Goal: Transaction & Acquisition: Purchase product/service

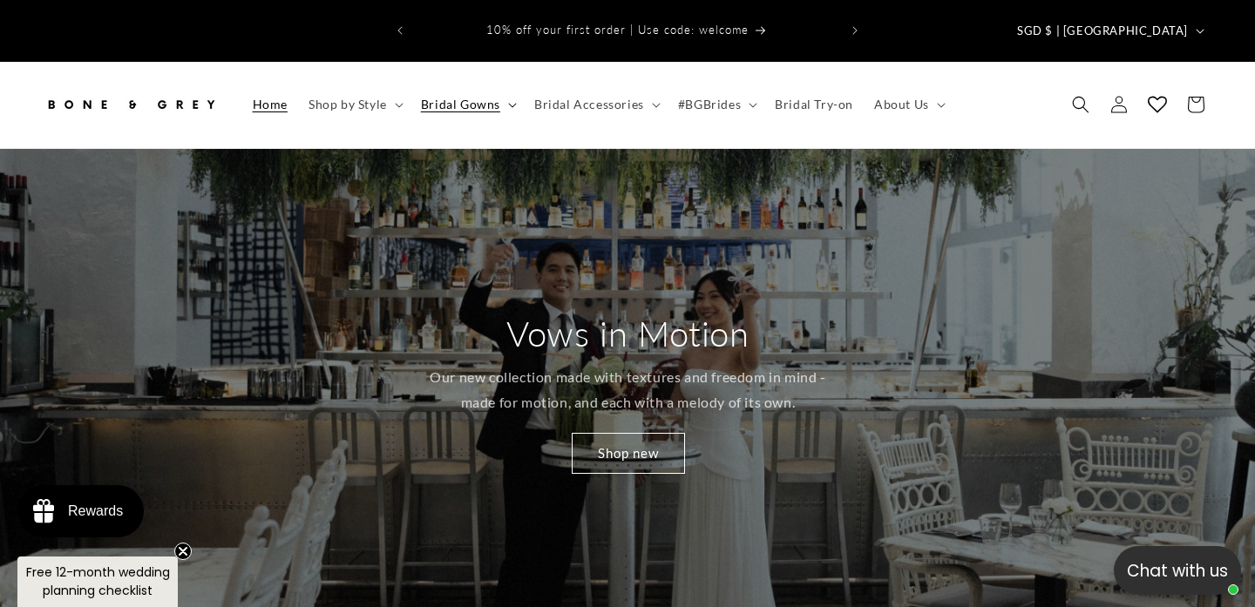
click at [453, 97] on span "Bridal Gowns" at bounding box center [460, 105] width 79 height 16
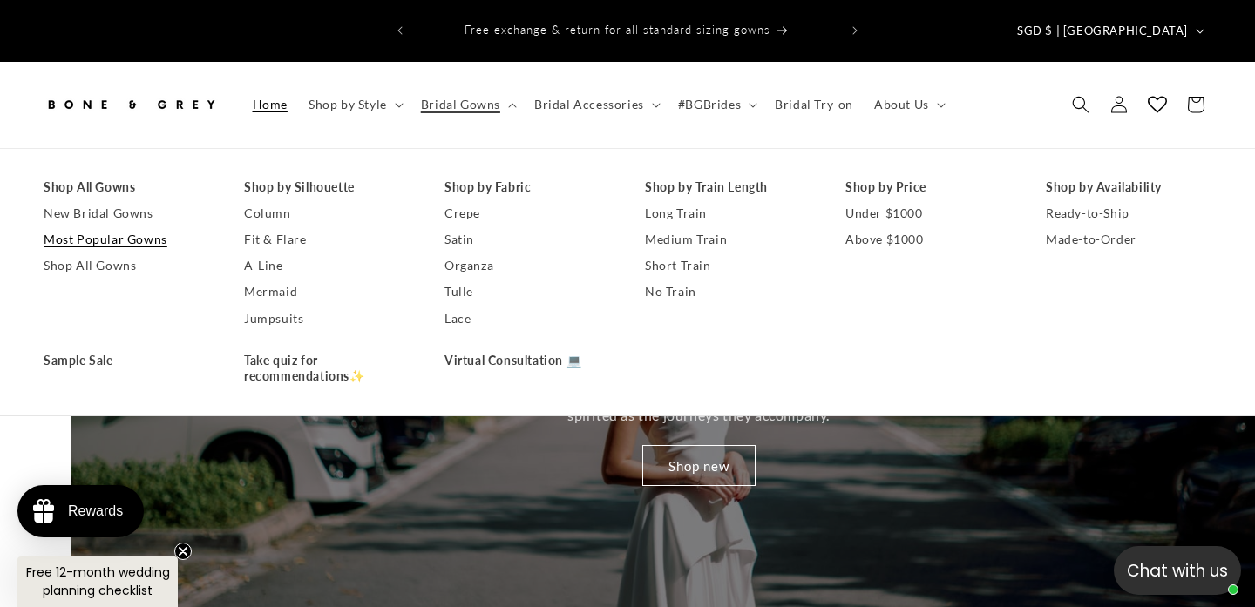
scroll to position [0, 1255]
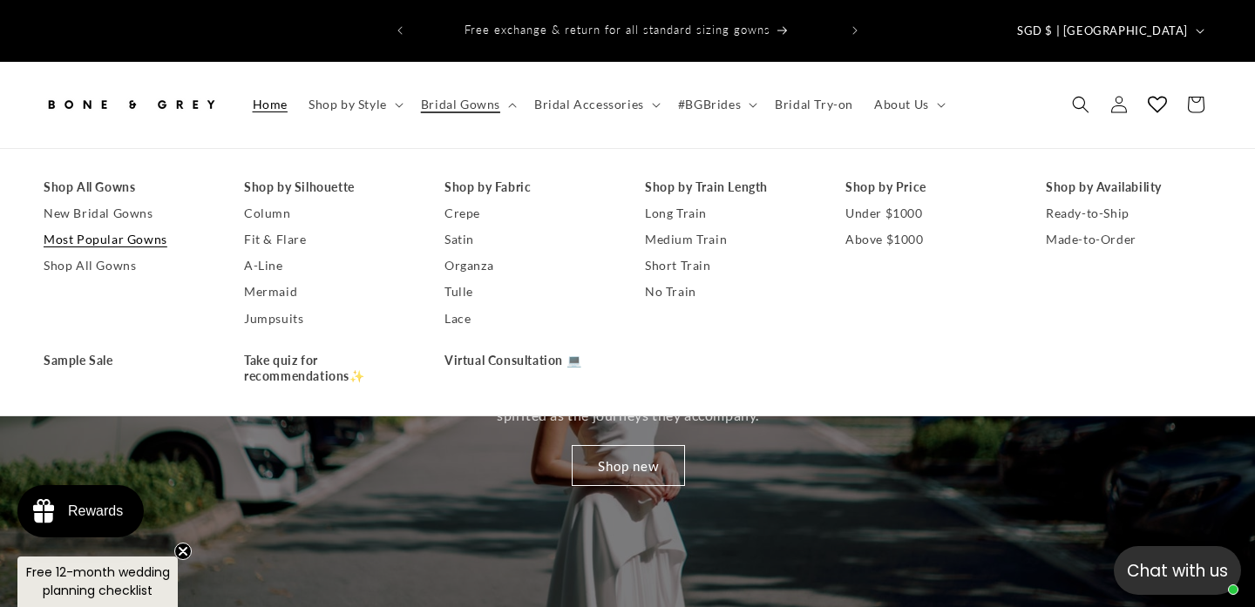
click at [119, 227] on link "Most Popular Gowns" at bounding box center [127, 240] width 166 height 26
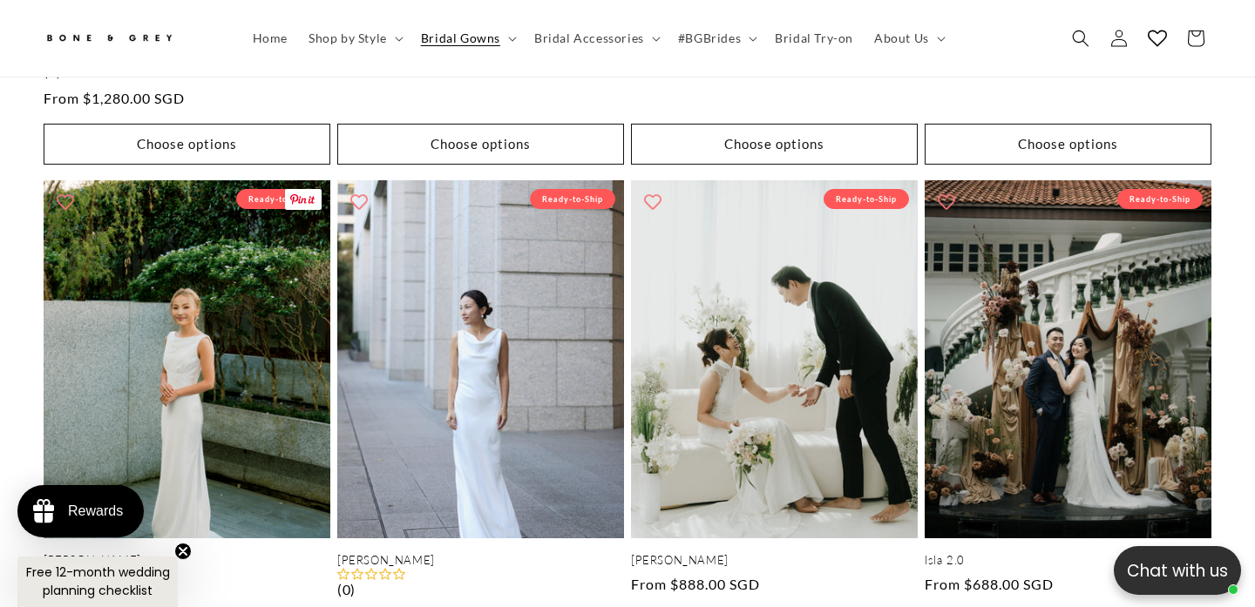
click at [132, 553] on link "Julia" at bounding box center [187, 560] width 287 height 15
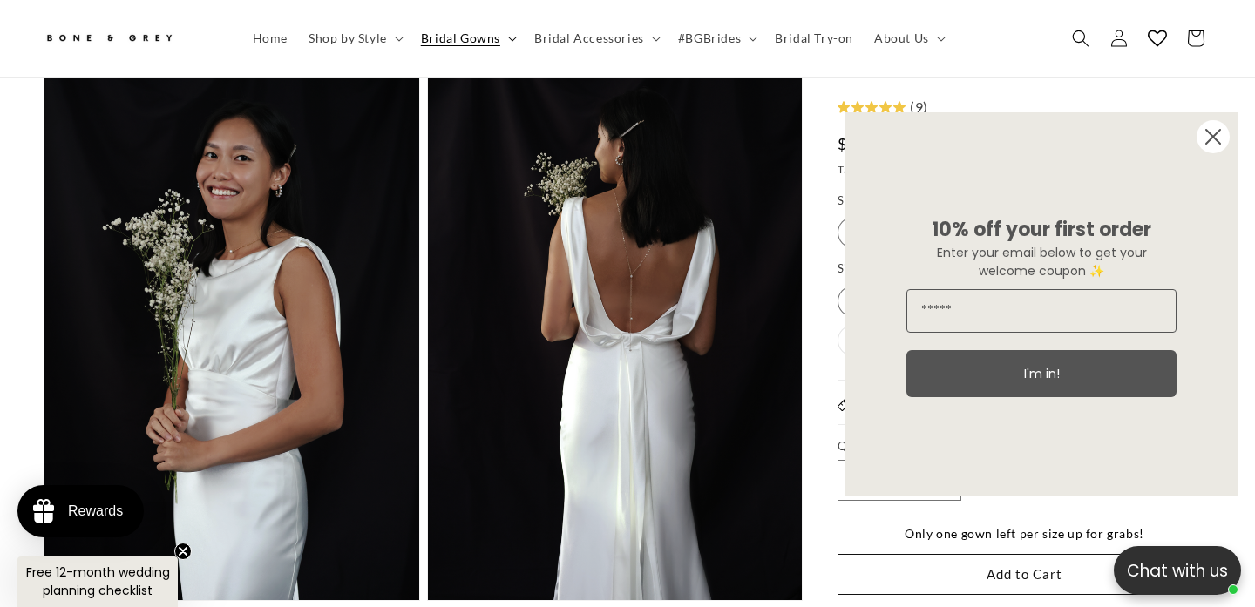
click at [470, 36] on span "Bridal Gowns" at bounding box center [460, 38] width 79 height 16
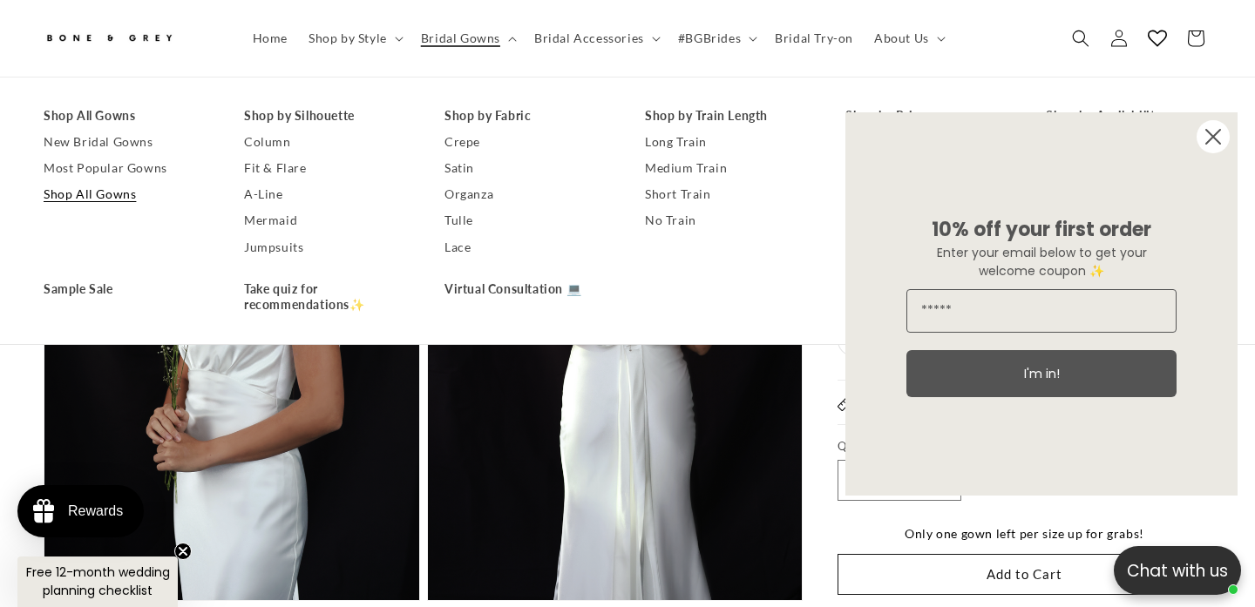
click at [118, 196] on link "Shop All Gowns" at bounding box center [127, 195] width 166 height 26
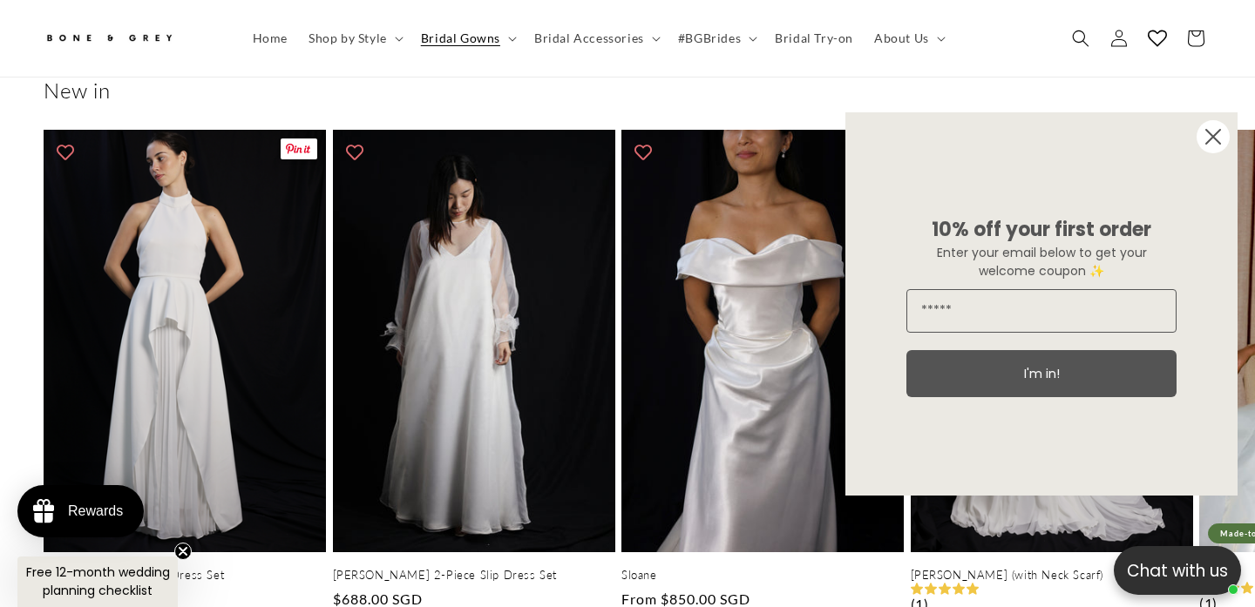
scroll to position [774, 0]
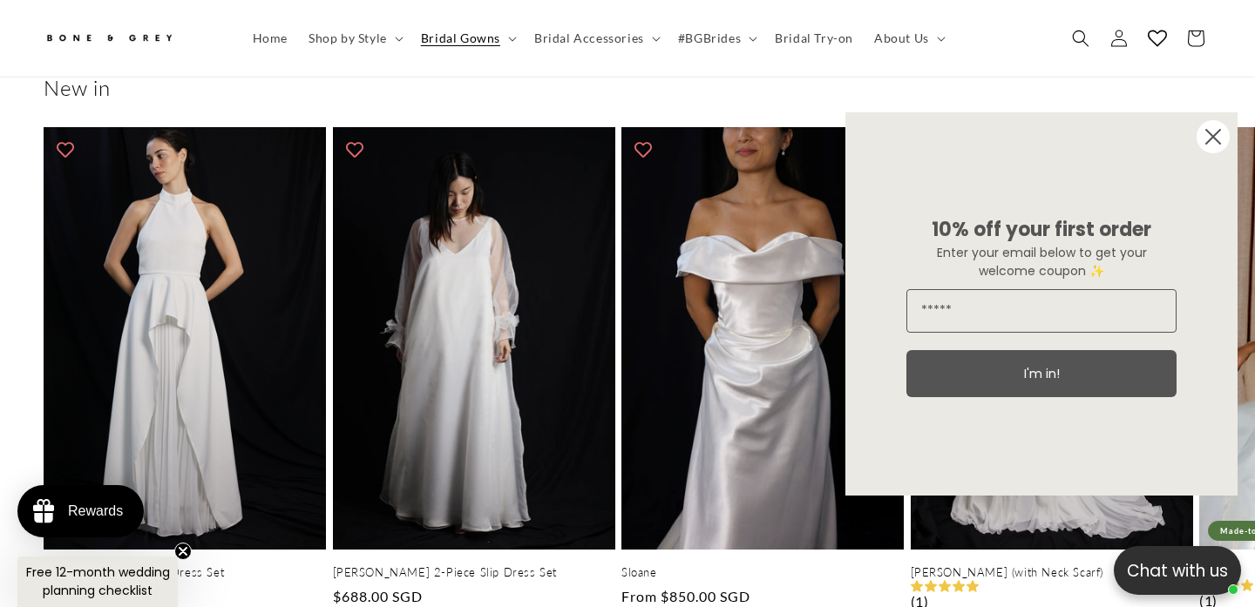
click at [1215, 132] on icon "Close dialog" at bounding box center [1213, 137] width 14 height 14
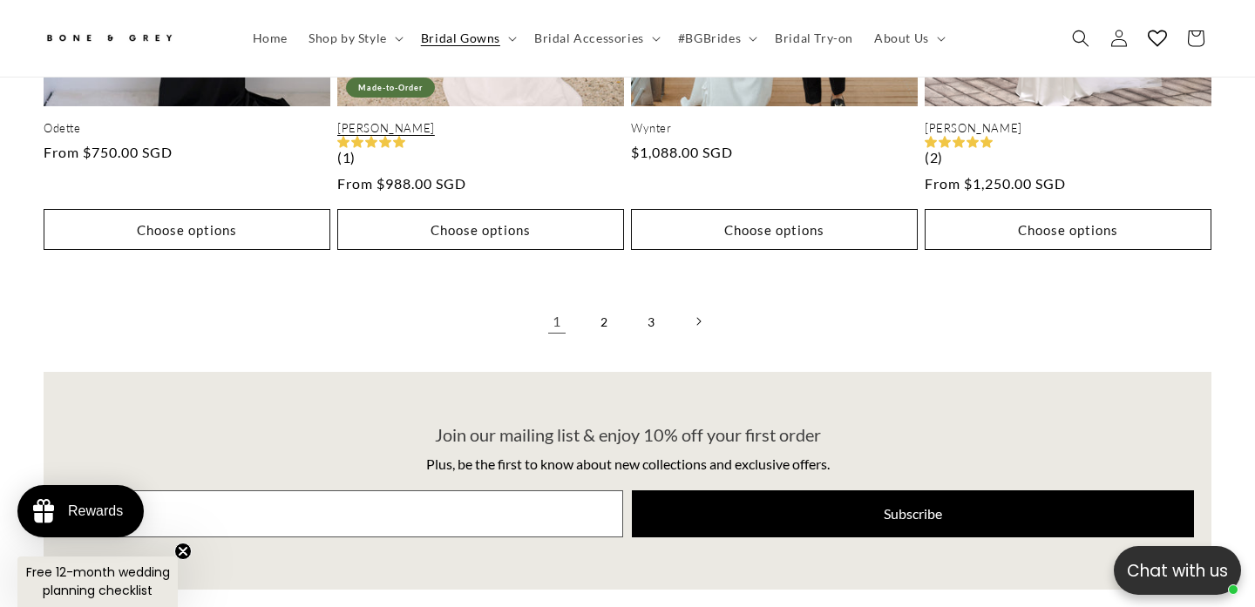
scroll to position [4512, 0]
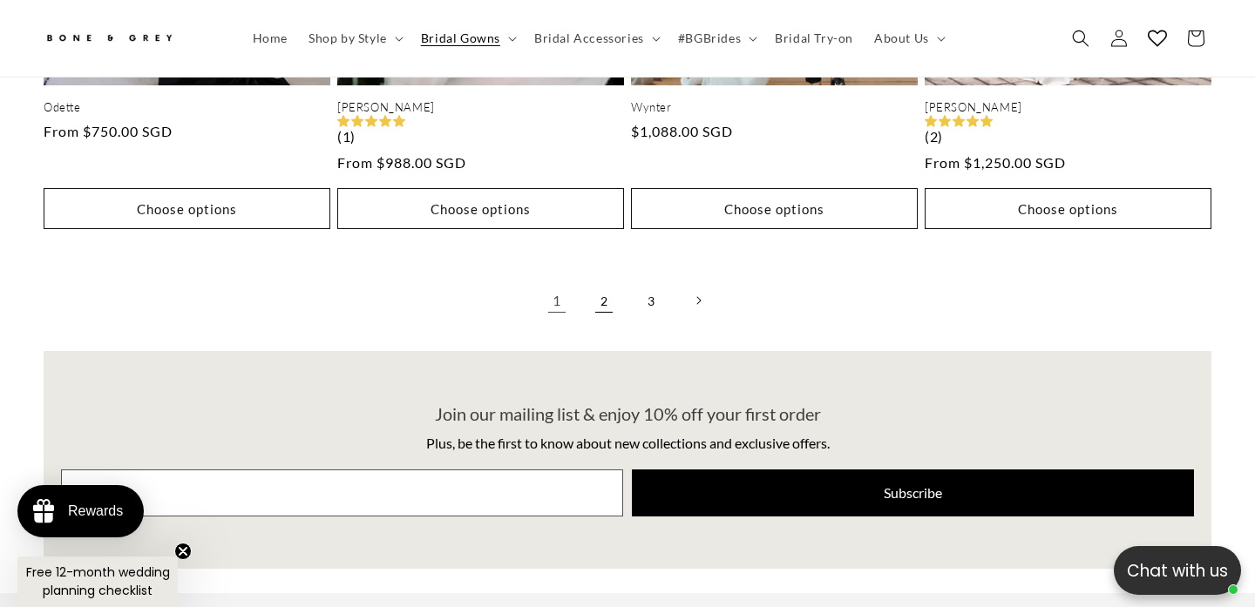
click at [596, 281] on link "2" at bounding box center [604, 300] width 38 height 38
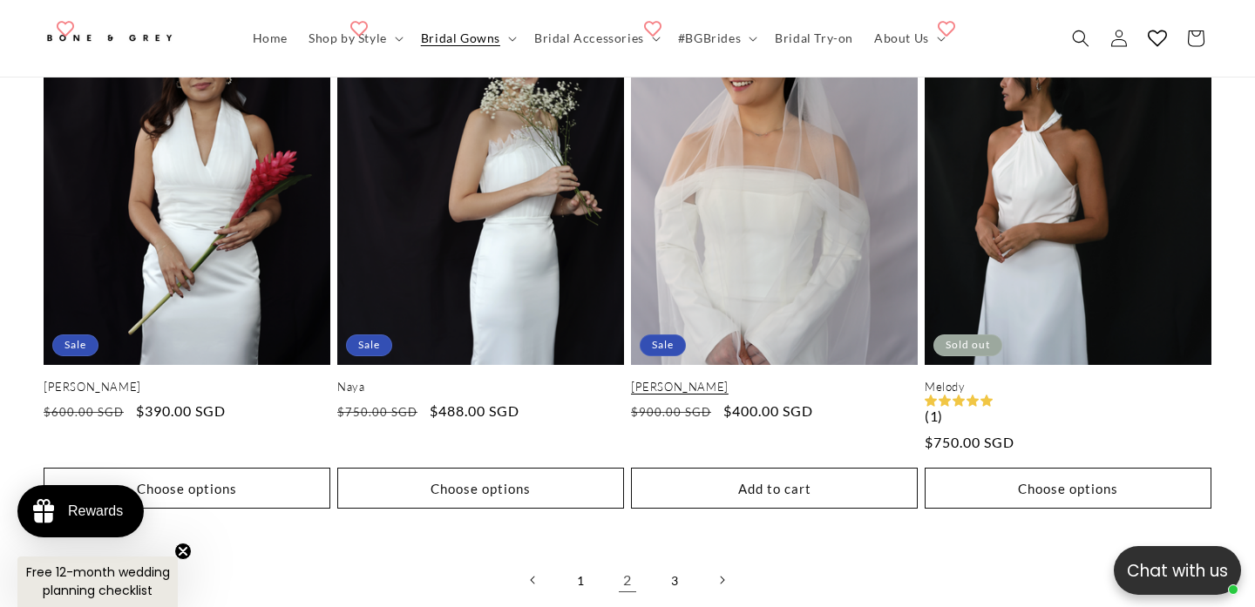
scroll to position [4233, 0]
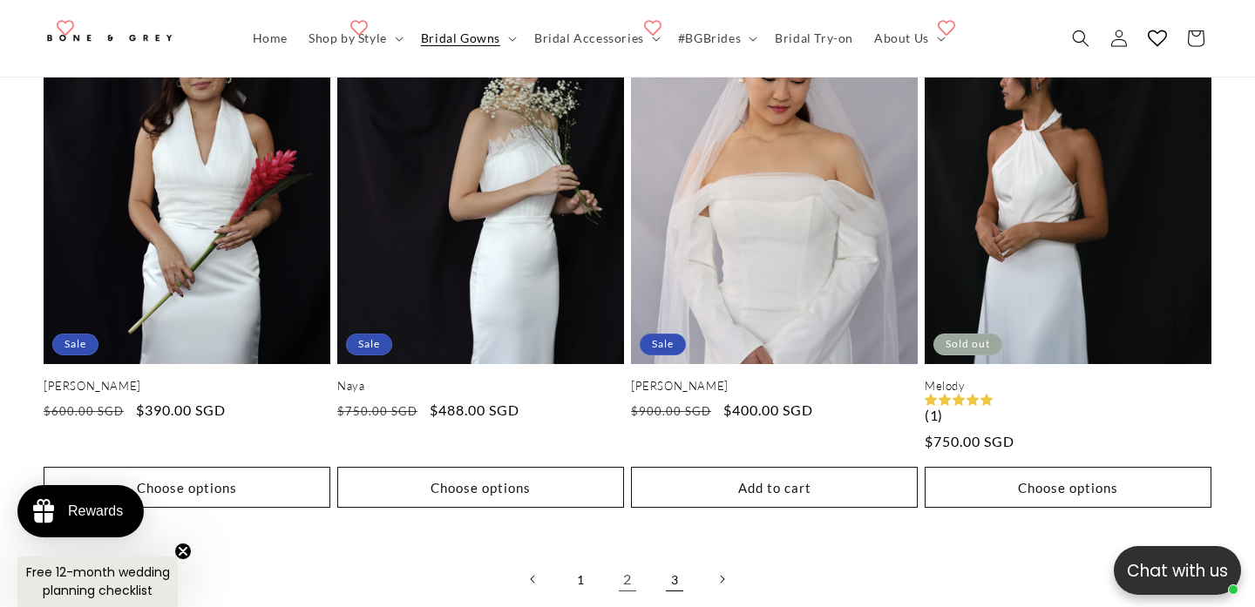
click at [675, 560] on link "3" at bounding box center [674, 579] width 38 height 38
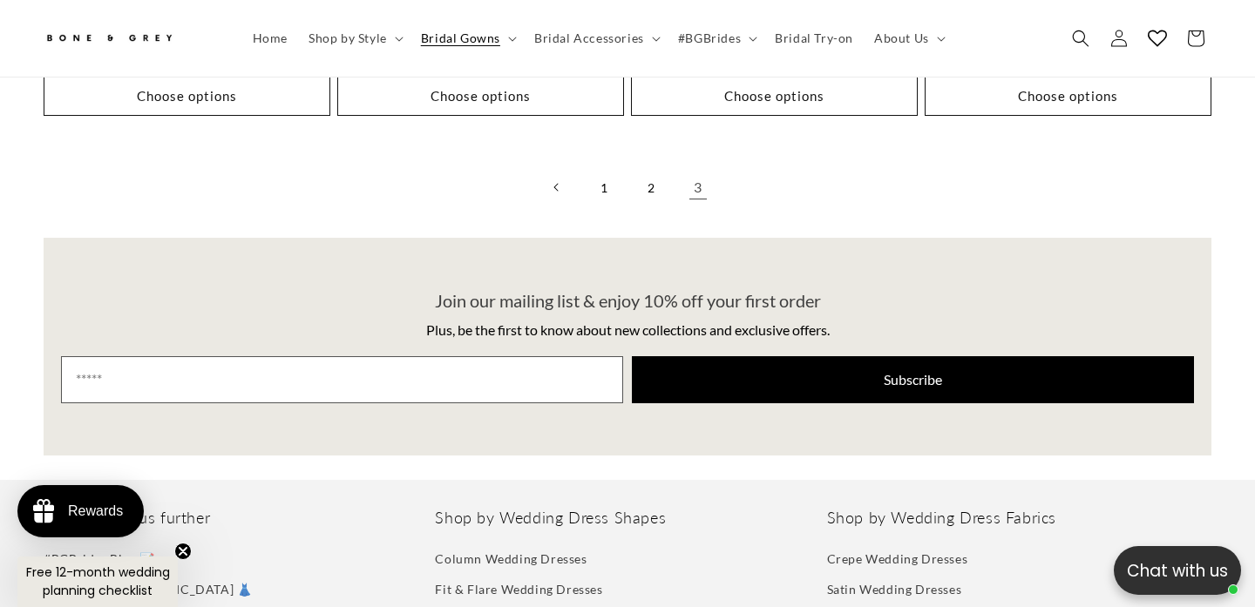
scroll to position [3723, 0]
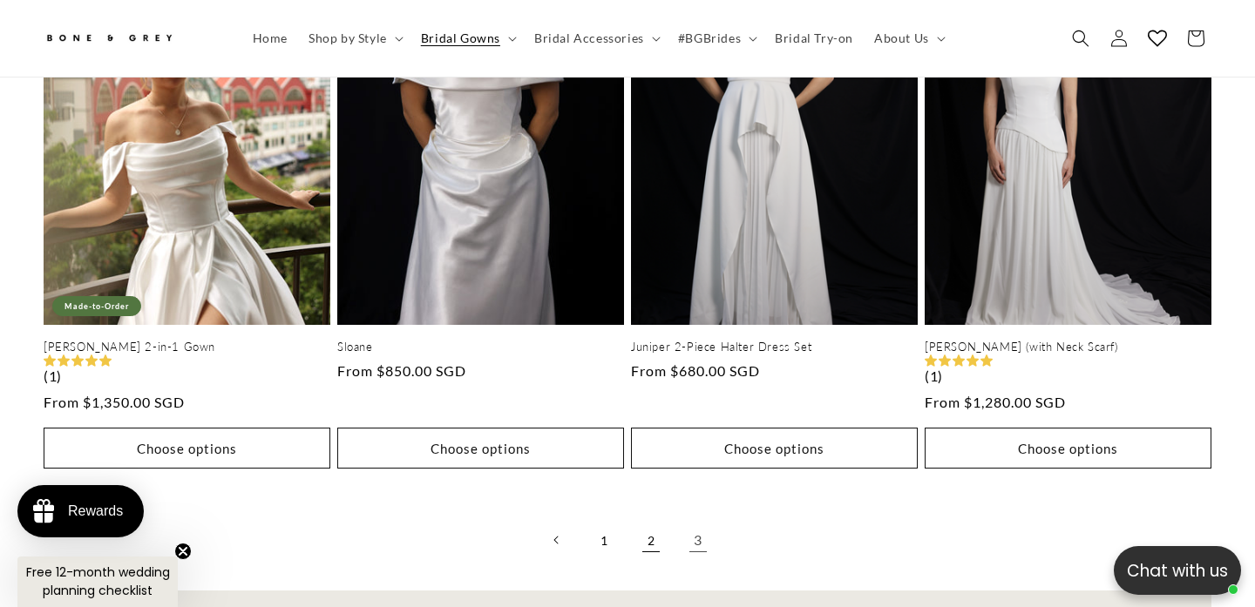
click at [650, 521] on link "2" at bounding box center [651, 540] width 38 height 38
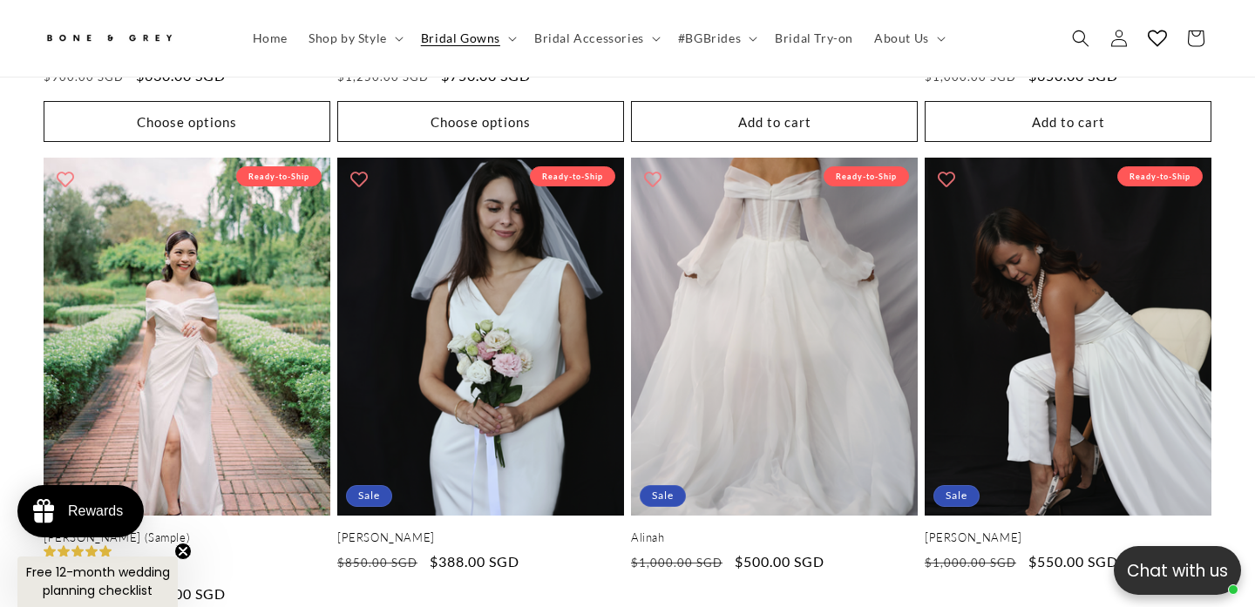
scroll to position [4132, 0]
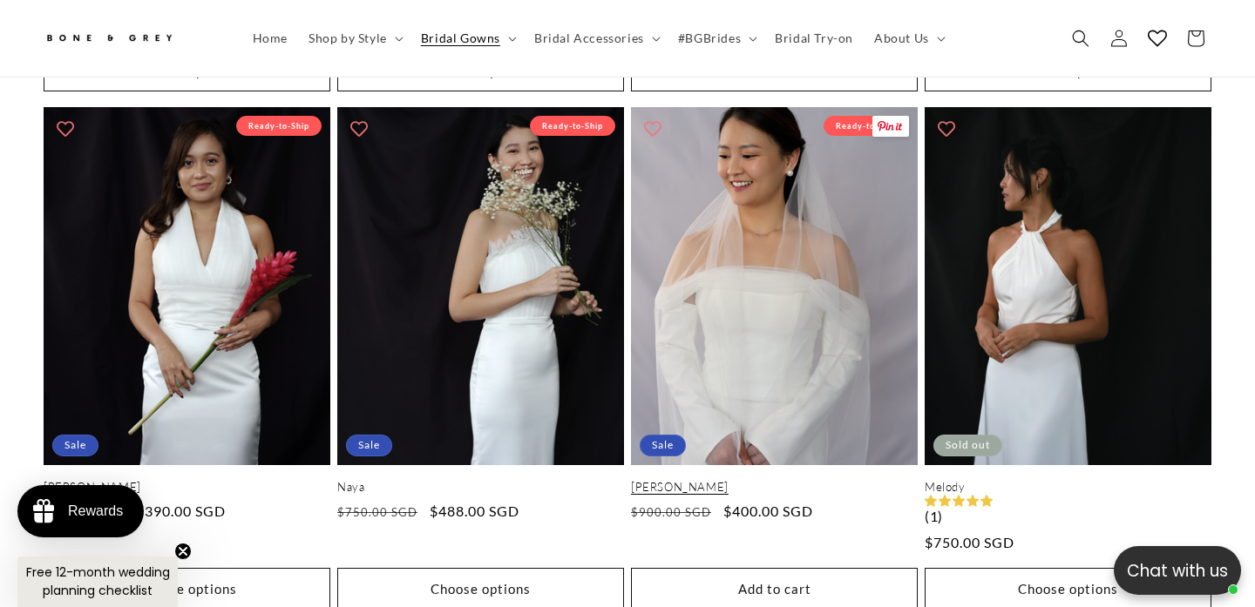
click at [734, 480] on link "[PERSON_NAME]" at bounding box center [774, 487] width 287 height 15
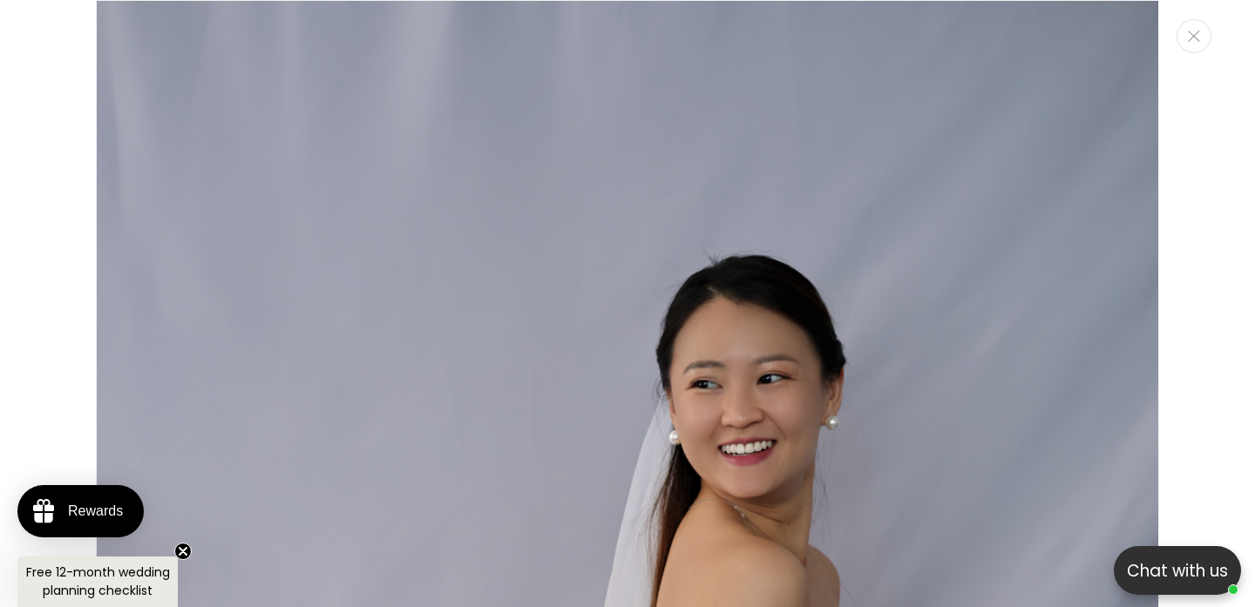
scroll to position [0, 423]
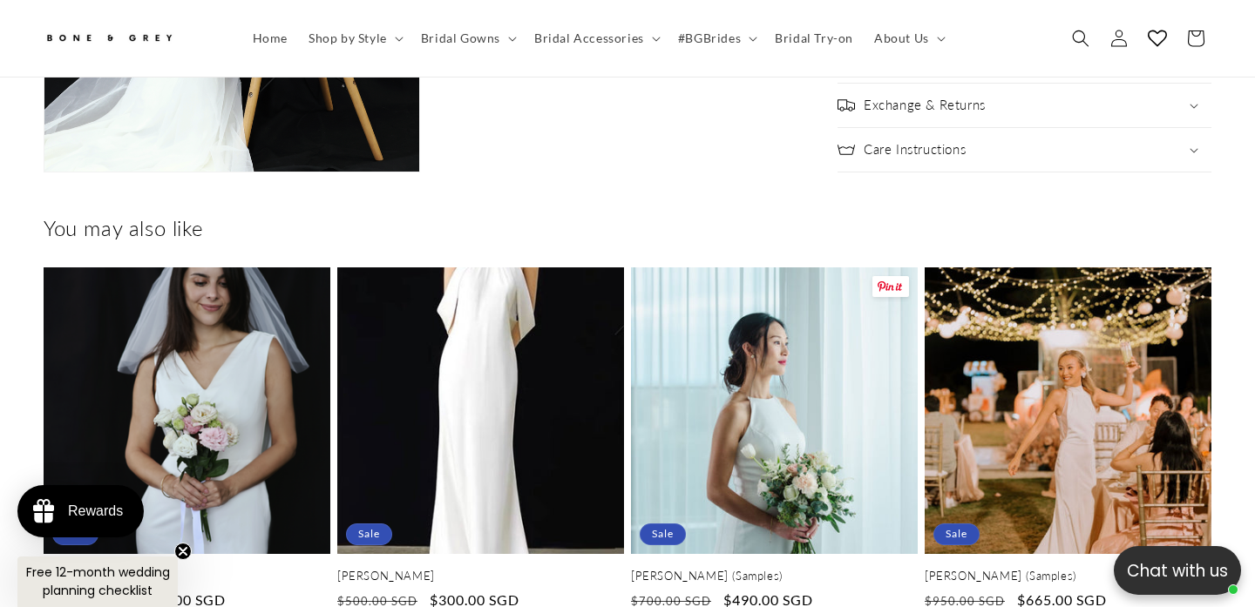
scroll to position [3441, 0]
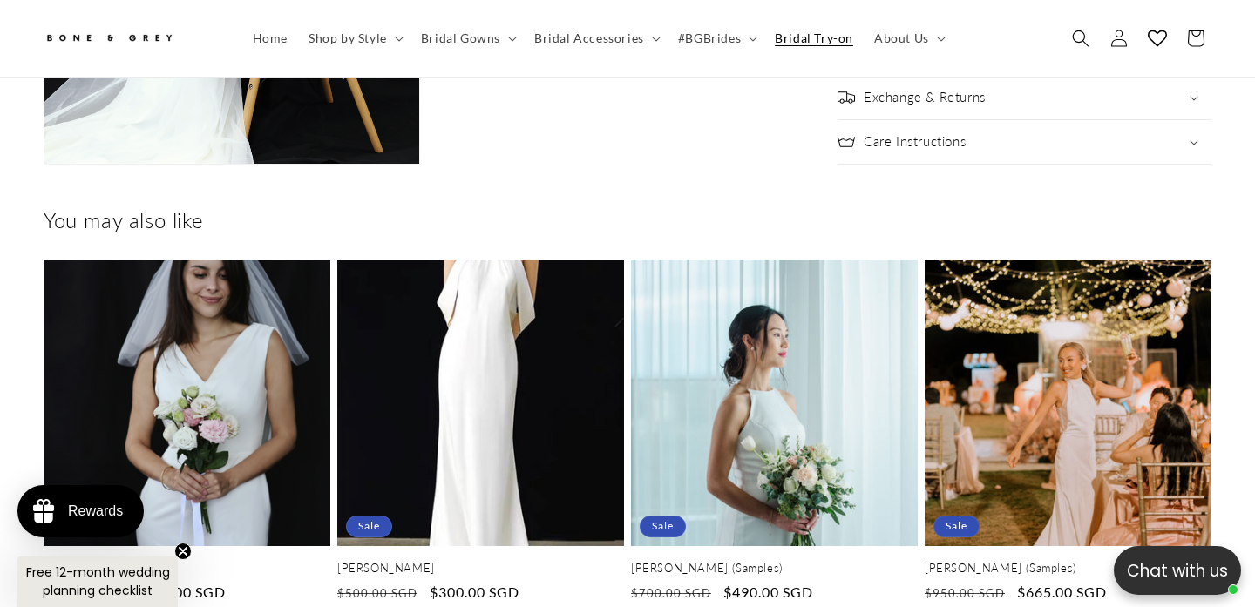
click at [807, 39] on span "Bridal Try-on" at bounding box center [814, 38] width 78 height 16
